Goal: Transaction & Acquisition: Book appointment/travel/reservation

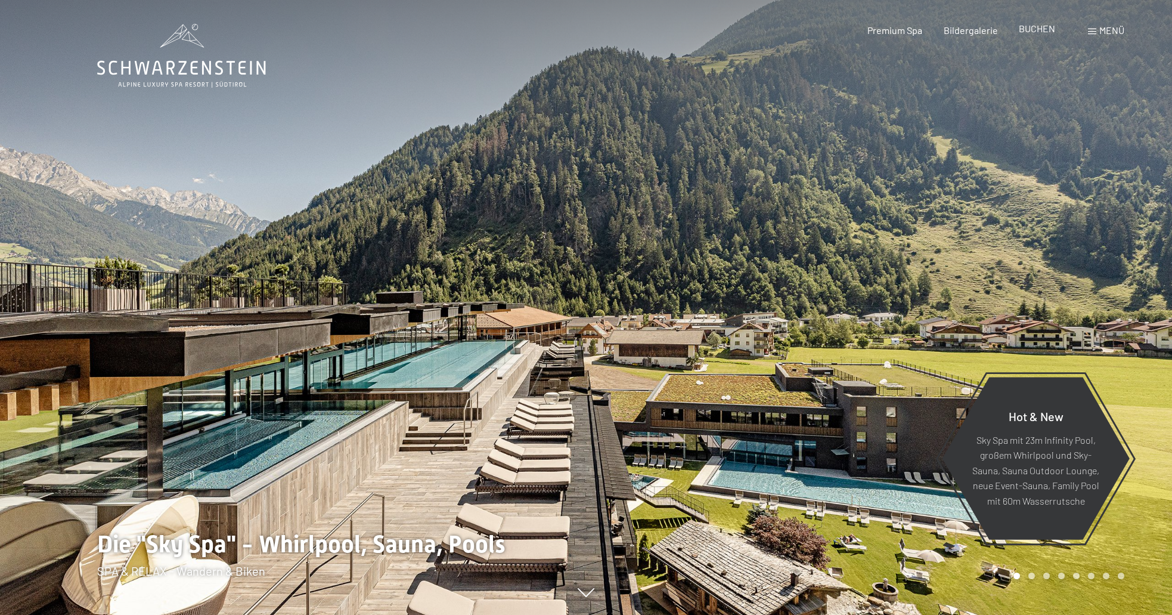
click at [1026, 29] on span "BUCHEN" at bounding box center [1037, 28] width 36 height 11
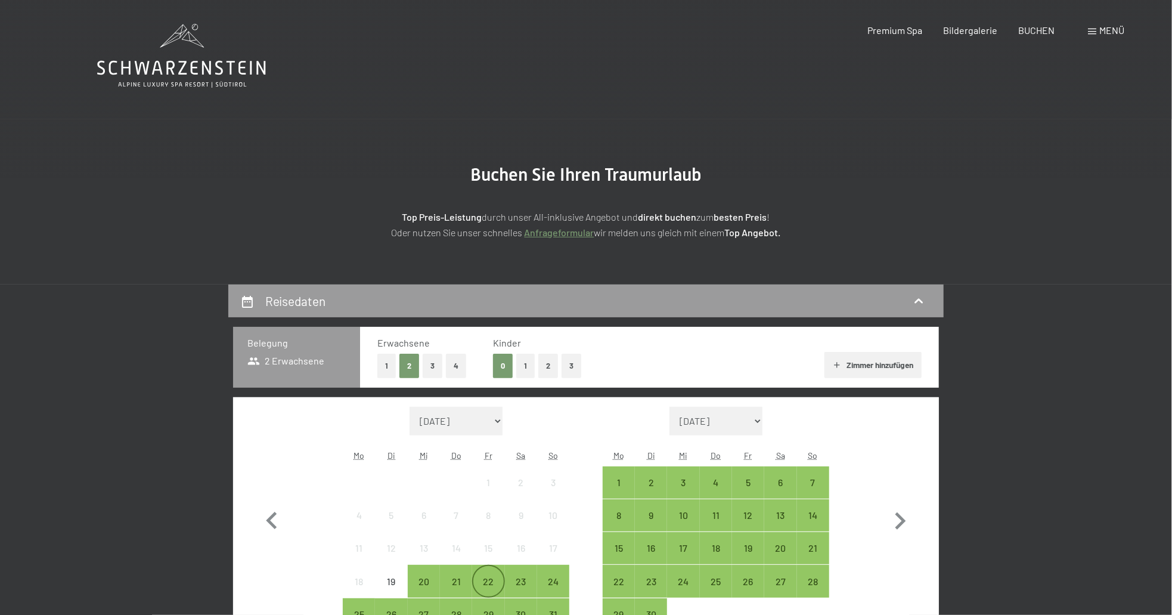
click at [486, 579] on div "22" at bounding box center [488, 591] width 30 height 30
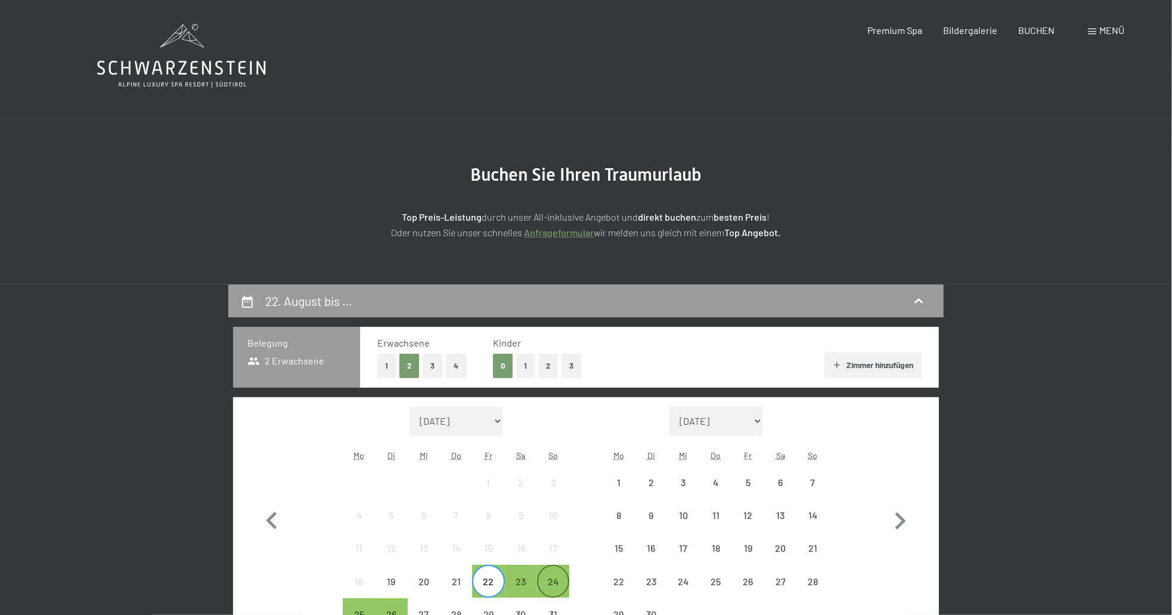
click at [556, 579] on div "24" at bounding box center [553, 591] width 30 height 30
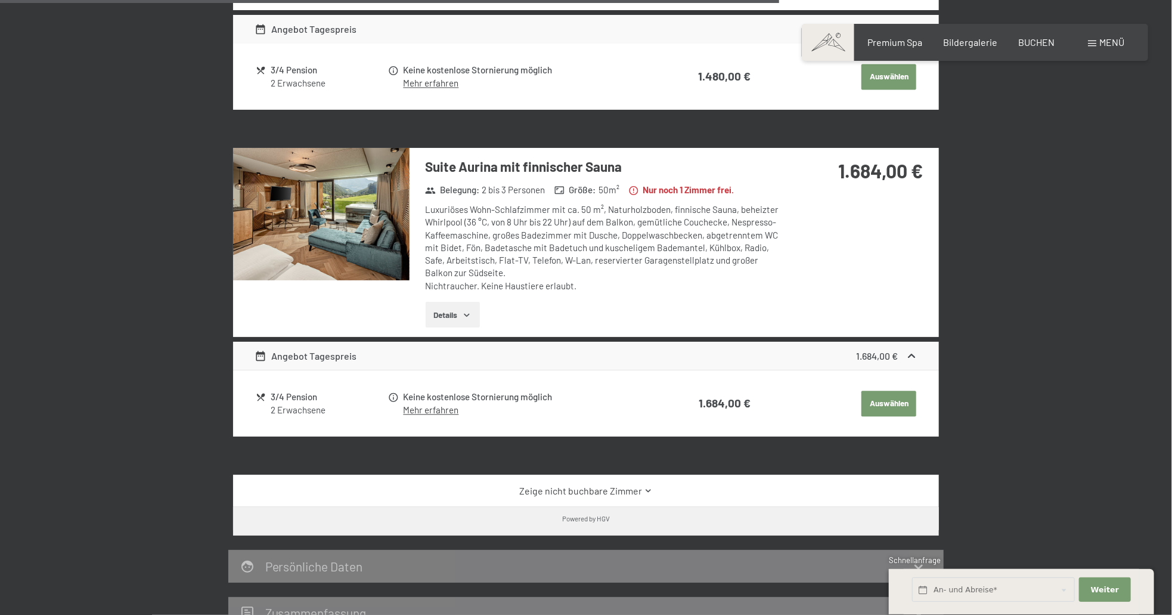
scroll to position [1669, 0]
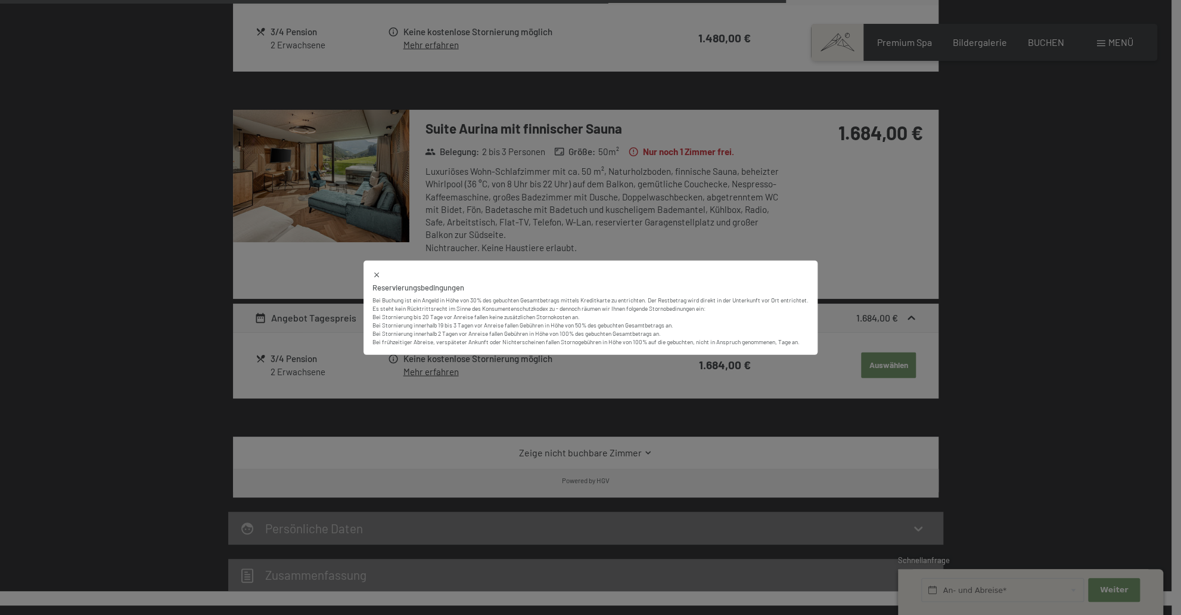
click at [367, 271] on div "Reservierungsbedingungen Bei Buchung ist ein Angeld in Höhe von 30% des gebucht…" at bounding box center [591, 307] width 454 height 95
click at [374, 274] on icon at bounding box center [376, 274] width 5 height 5
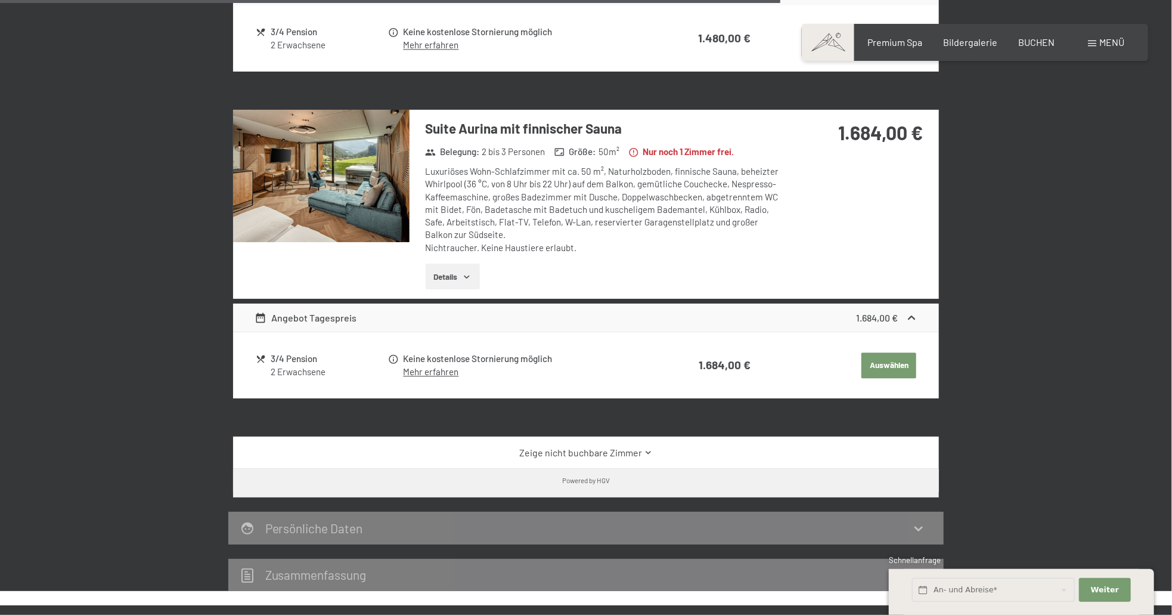
click at [308, 311] on div "Angebot Tagespreis" at bounding box center [306, 318] width 103 height 14
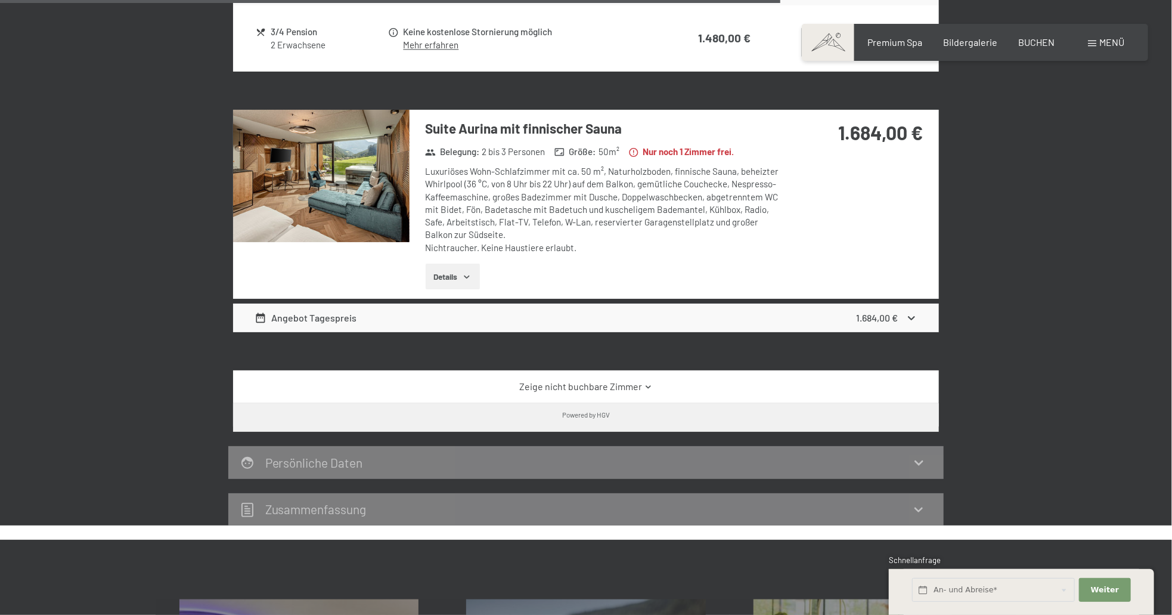
click at [308, 311] on div "Angebot Tagespreis" at bounding box center [306, 318] width 103 height 14
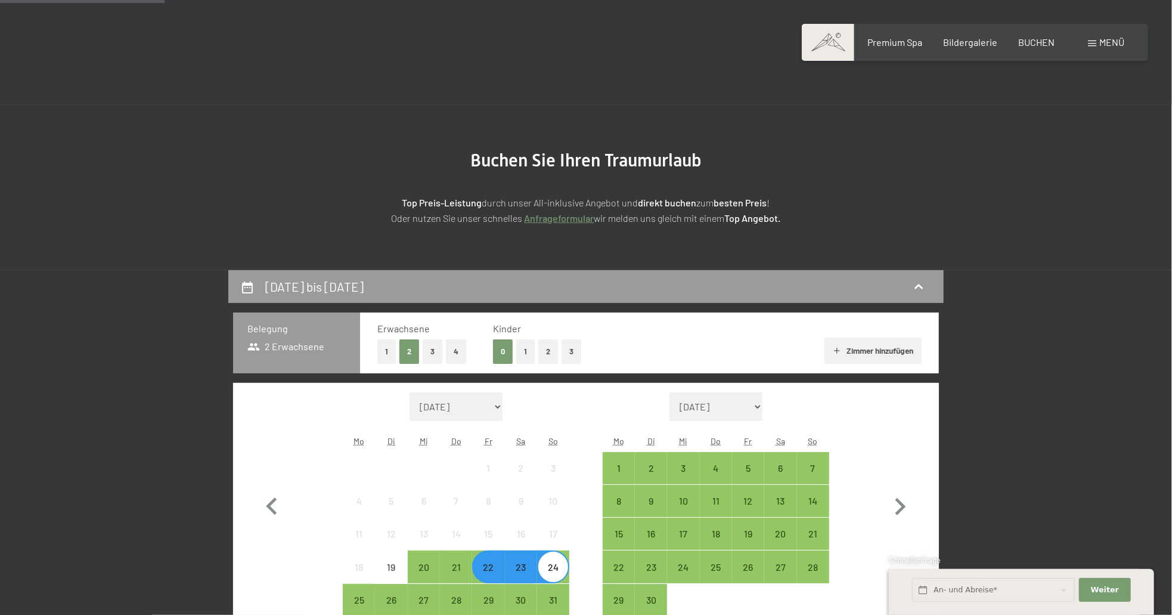
scroll to position [0, 0]
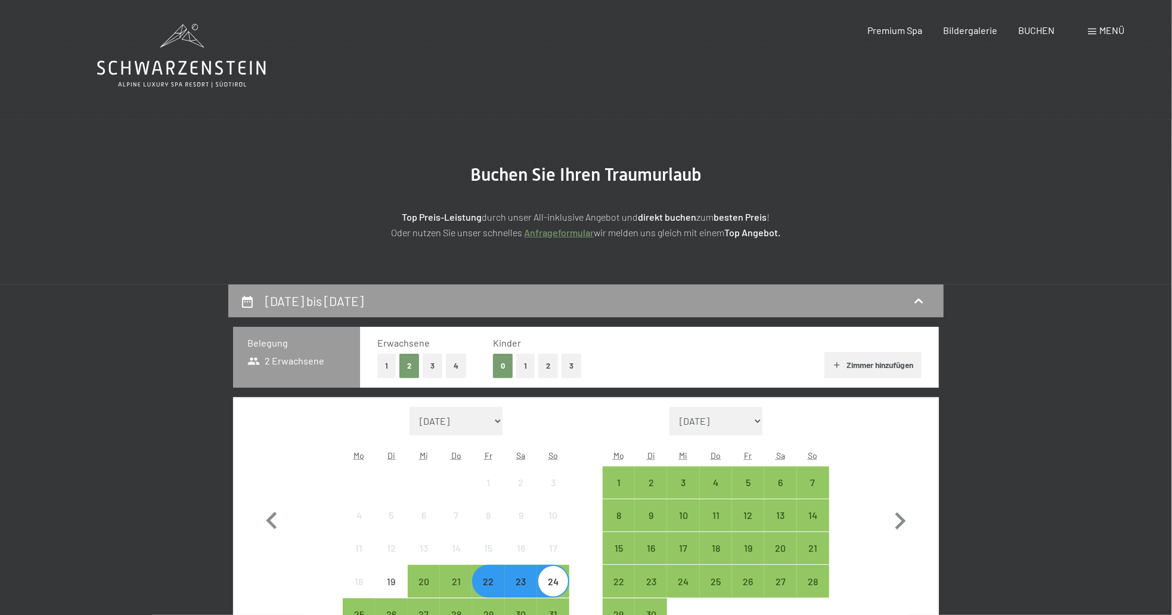
click at [181, 59] on icon at bounding box center [181, 56] width 169 height 64
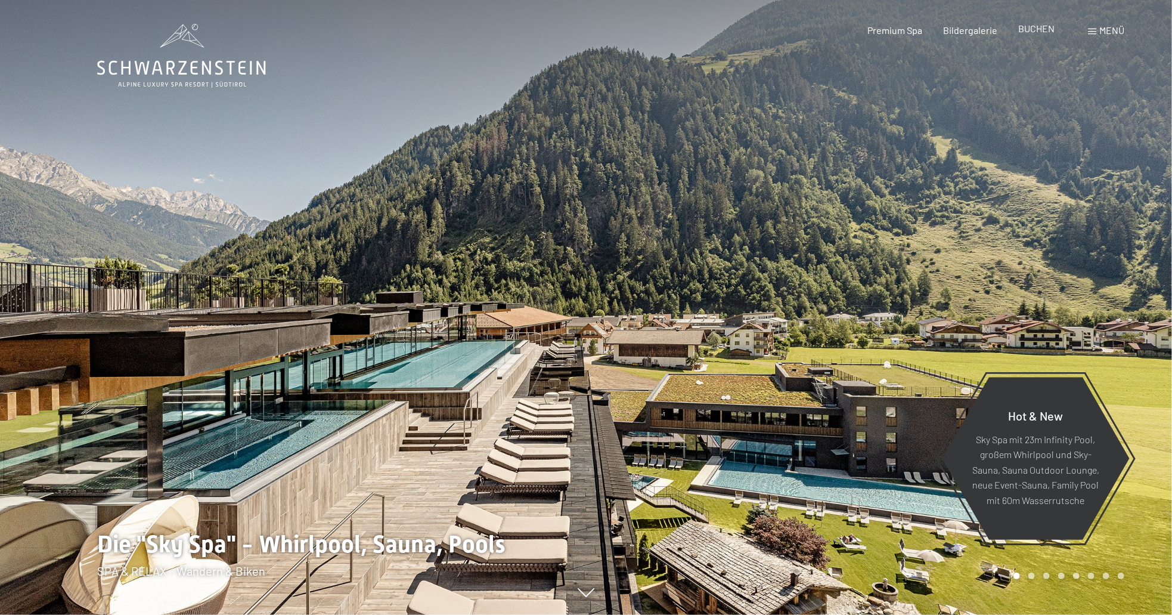
click at [1037, 29] on span "BUCHEN" at bounding box center [1037, 28] width 36 height 11
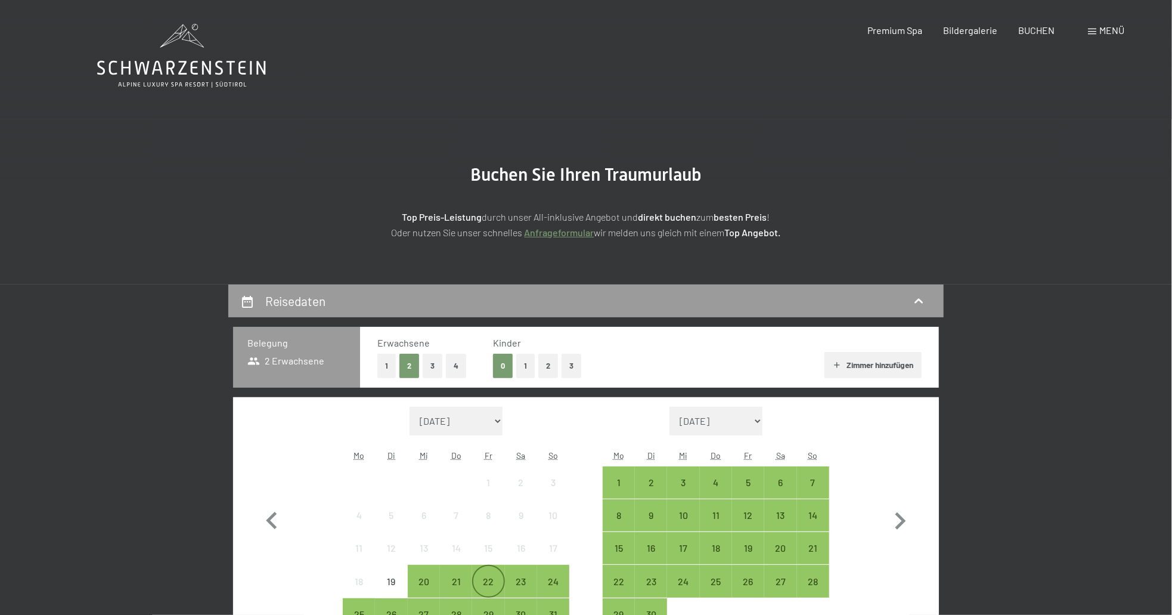
click at [484, 579] on div "22" at bounding box center [488, 591] width 30 height 30
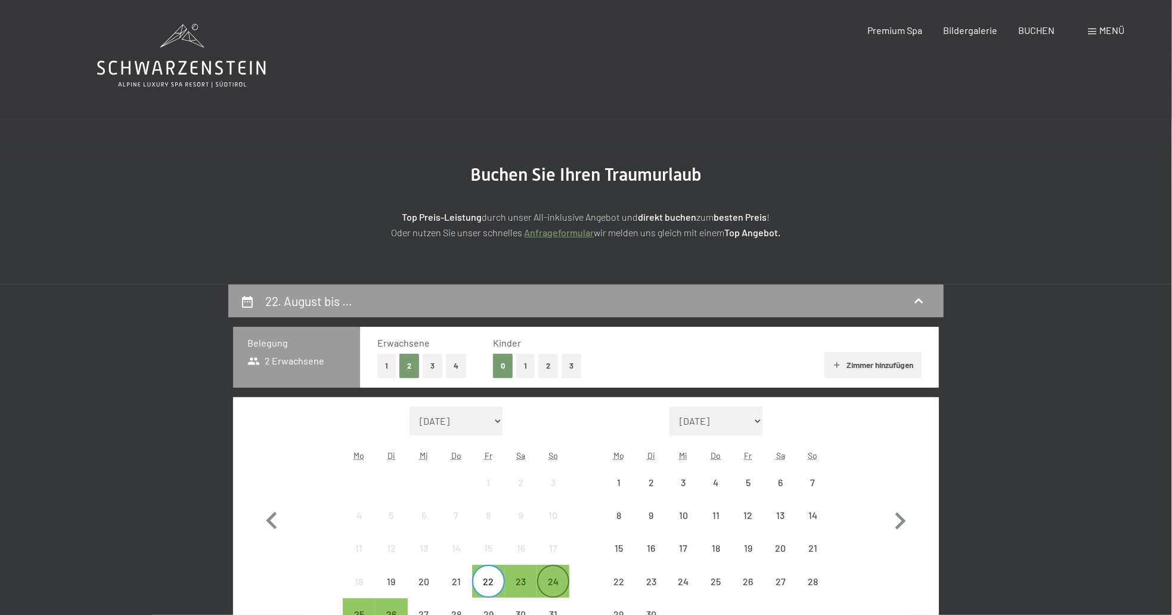
click at [555, 580] on div "24" at bounding box center [553, 591] width 30 height 30
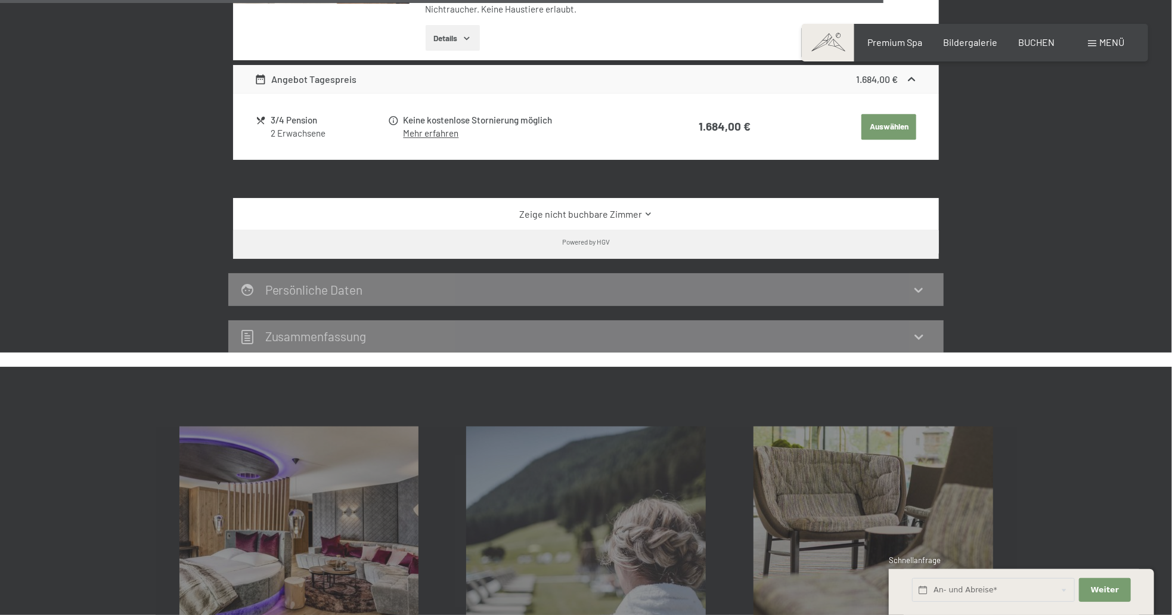
scroll to position [1609, 0]
